Goal: Understand process/instructions

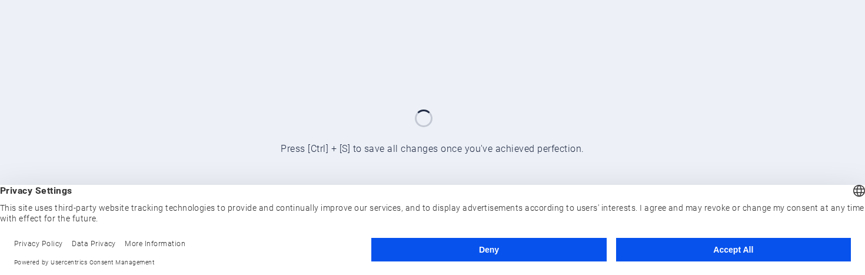
click at [0, 0] on button "Accept All" at bounding box center [0, 0] width 0 height 0
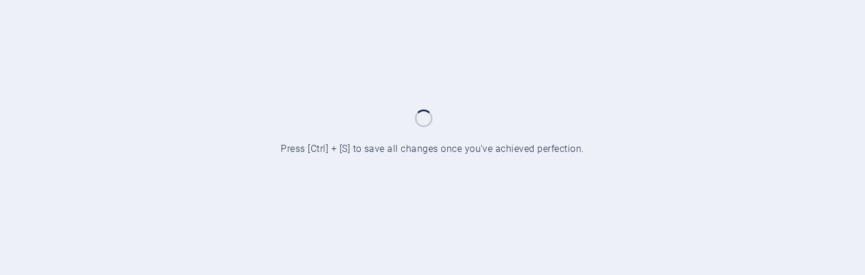
click at [473, 148] on div at bounding box center [432, 137] width 865 height 275
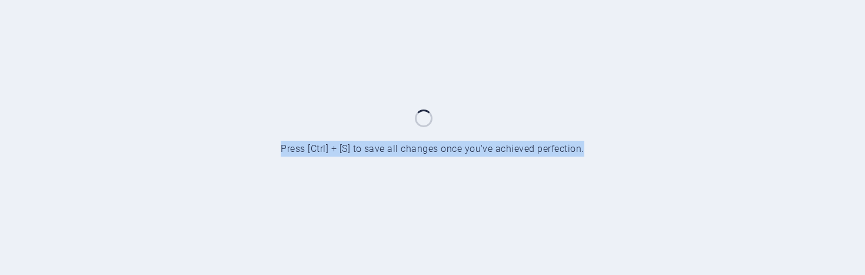
click at [473, 148] on div at bounding box center [432, 137] width 865 height 275
copy span "Press [Ctrl] + [S] to save all changes once you've achieved perfection."
